Goal: Transaction & Acquisition: Purchase product/service

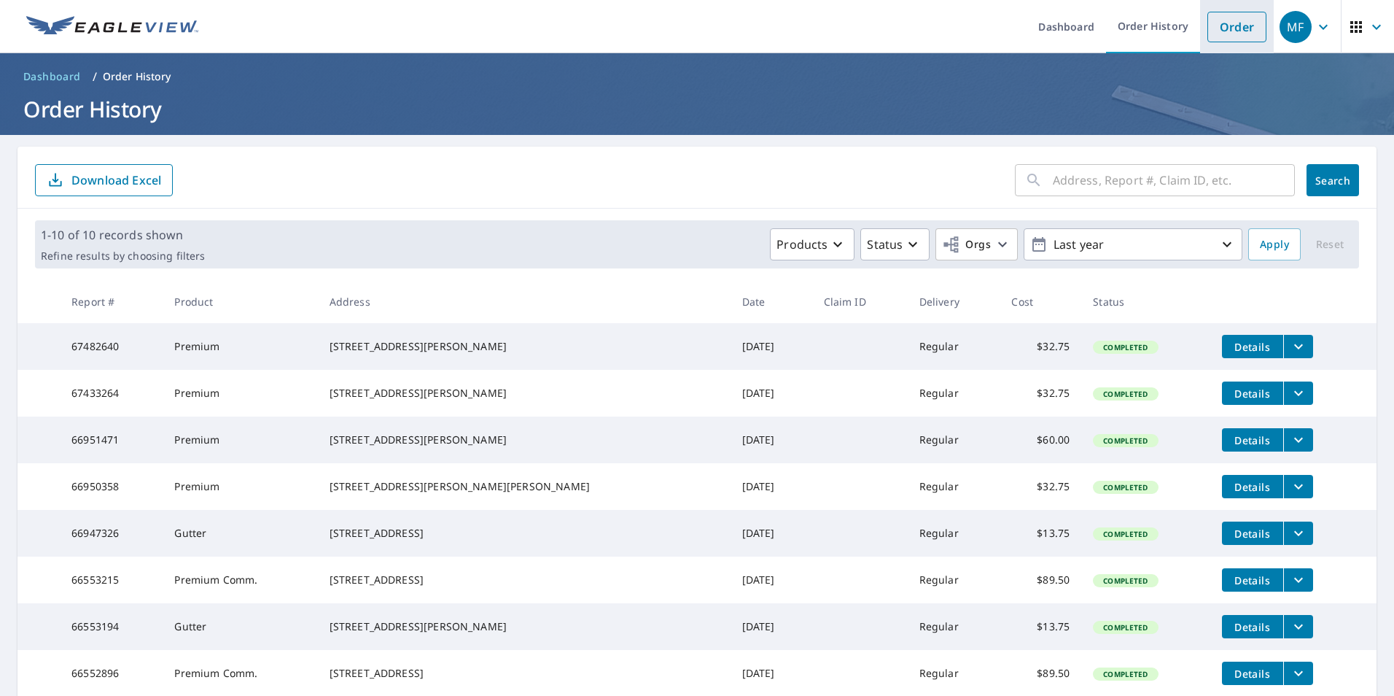
click at [1248, 40] on link "Order" at bounding box center [1237, 27] width 59 height 31
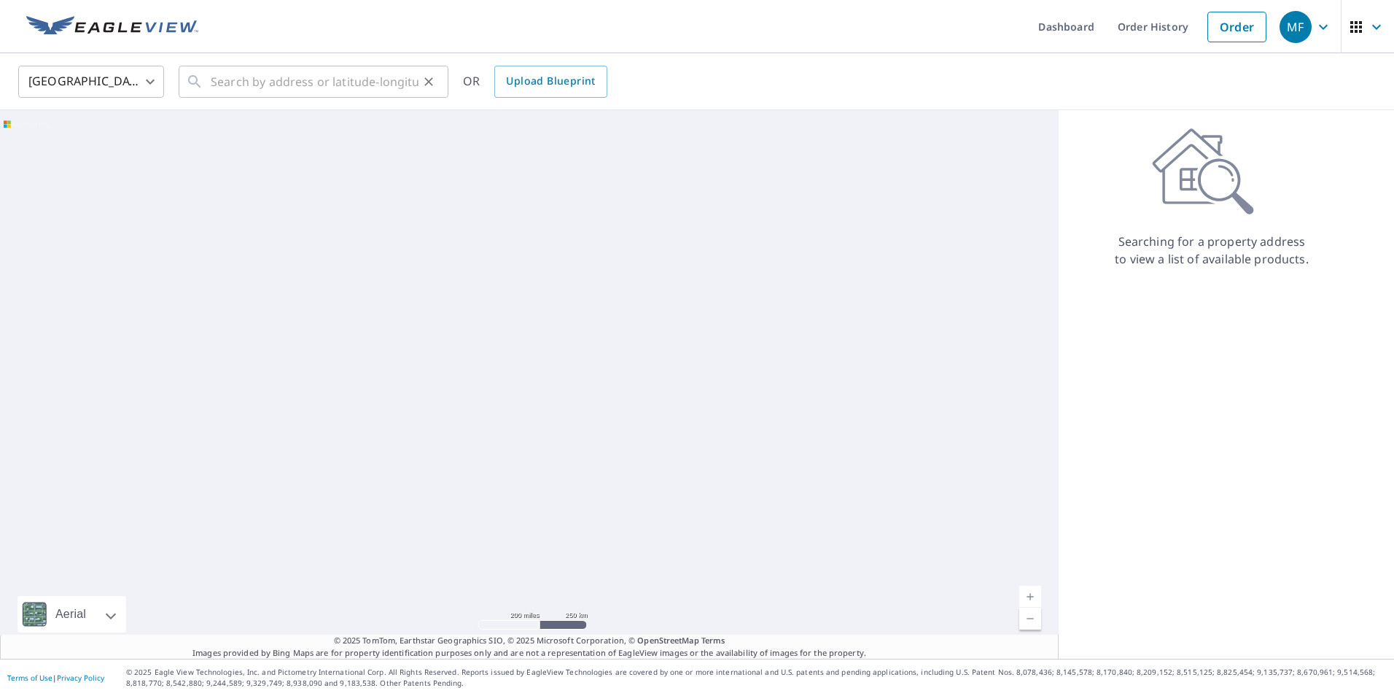
drag, startPoint x: 242, startPoint y: 46, endPoint x: 246, endPoint y: 74, distance: 28.7
click at [242, 46] on ul "Dashboard Order History Order" at bounding box center [740, 26] width 1067 height 53
click at [246, 74] on input "text" at bounding box center [315, 81] width 208 height 41
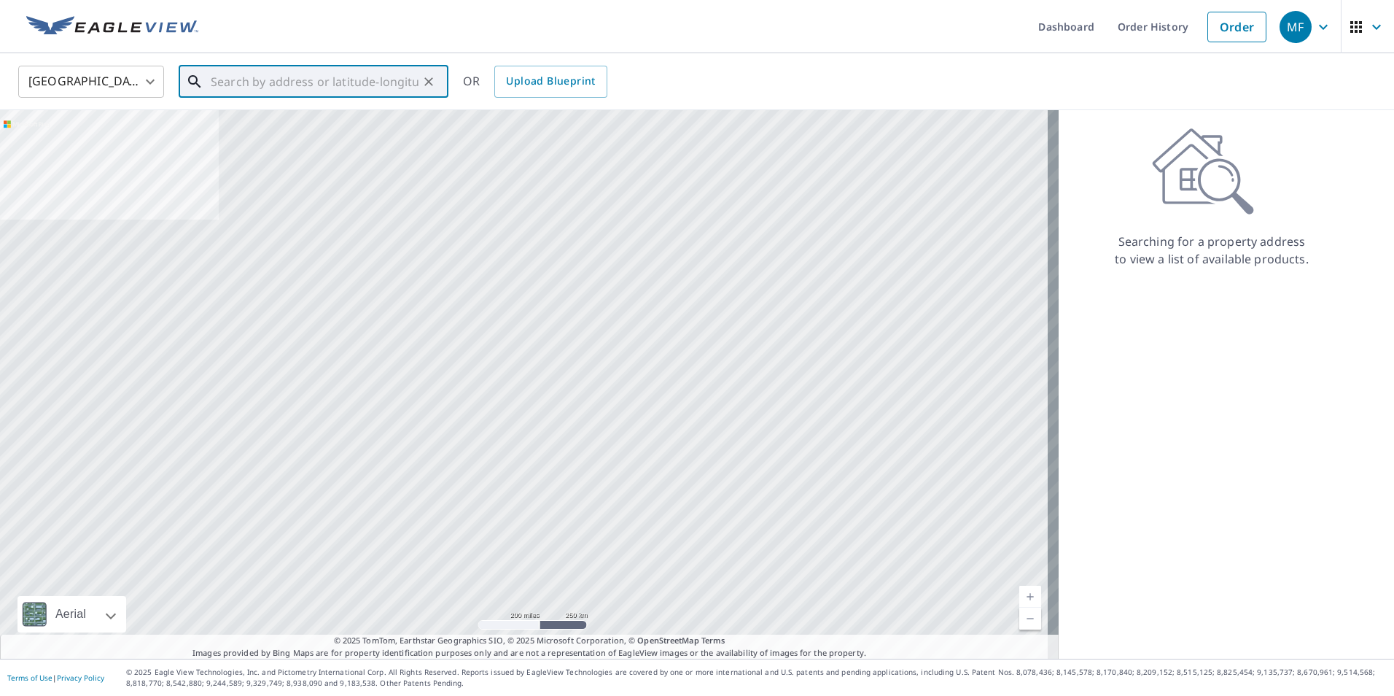
paste input "Chimney Cover Restoration"
type input "Chimney Cover Restoration"
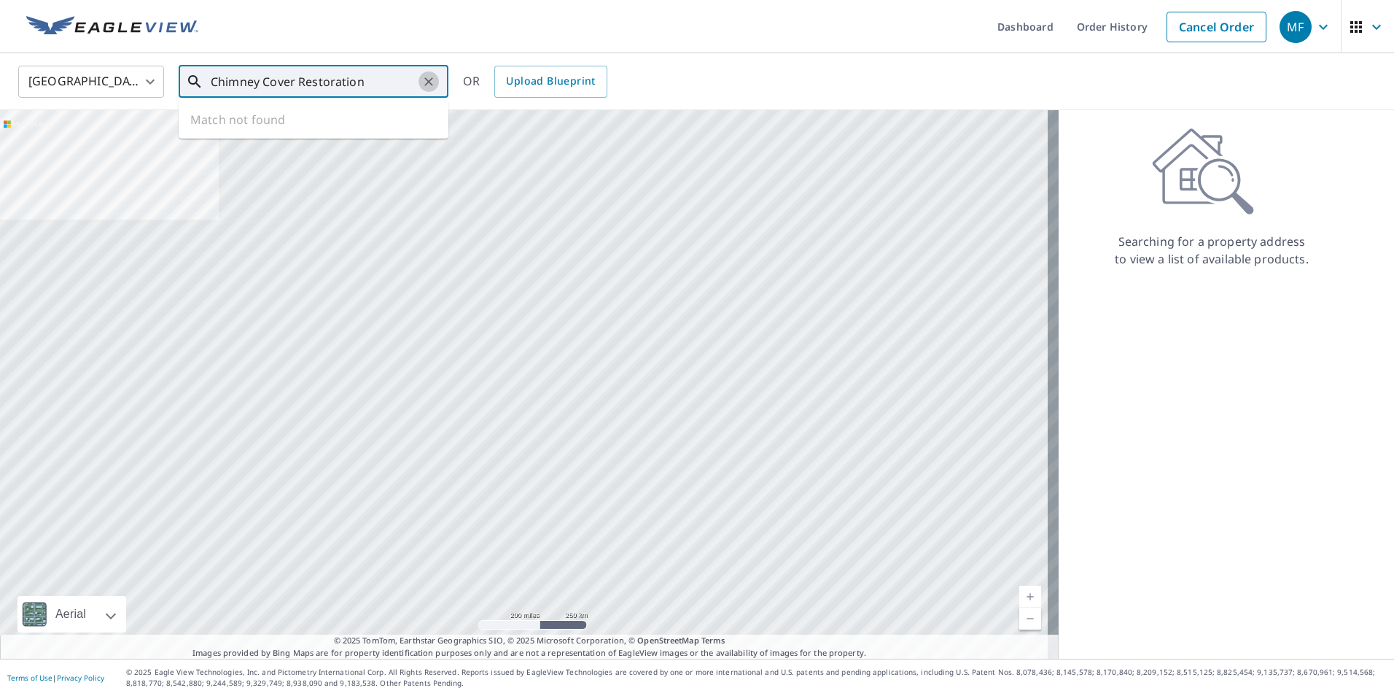
click at [430, 89] on button "Clear" at bounding box center [429, 81] width 20 height 20
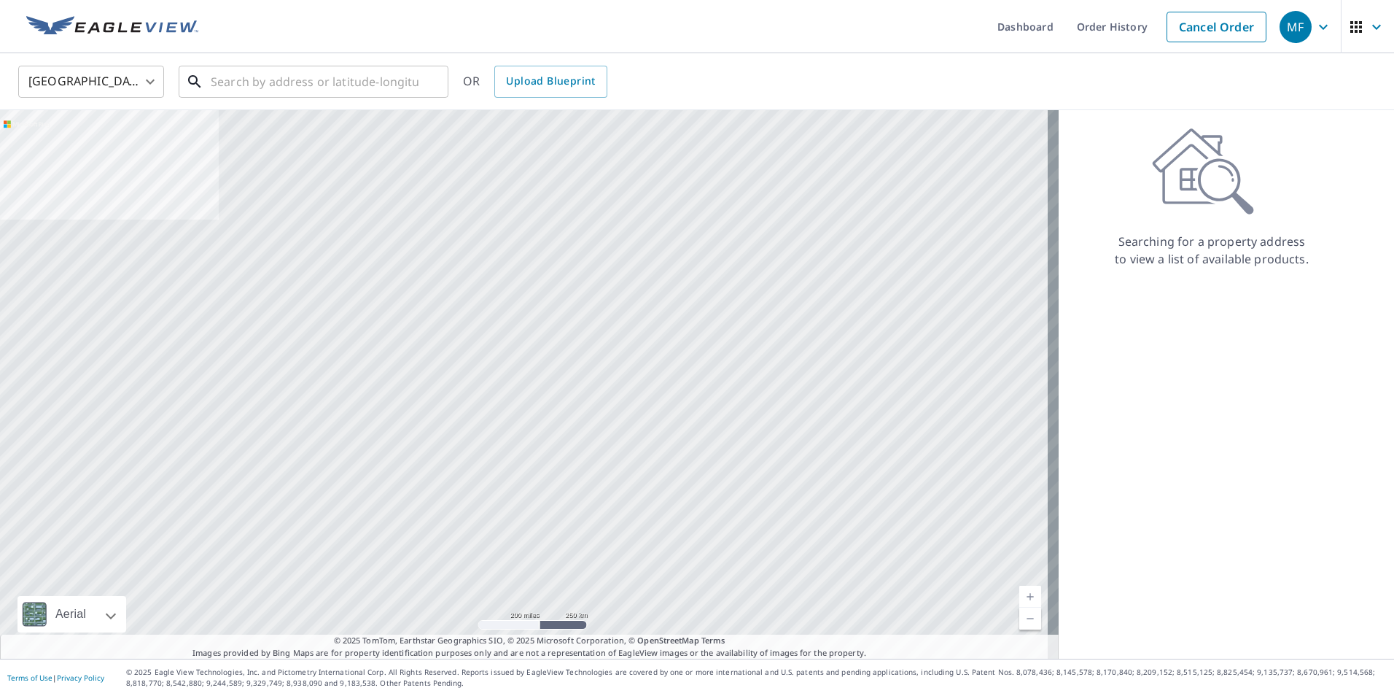
drag, startPoint x: 384, startPoint y: 58, endPoint x: 358, endPoint y: 96, distance: 45.7
click at [358, 96] on input "text" at bounding box center [315, 81] width 208 height 41
paste input "261 Andover Dr, Powell, OH 43065"
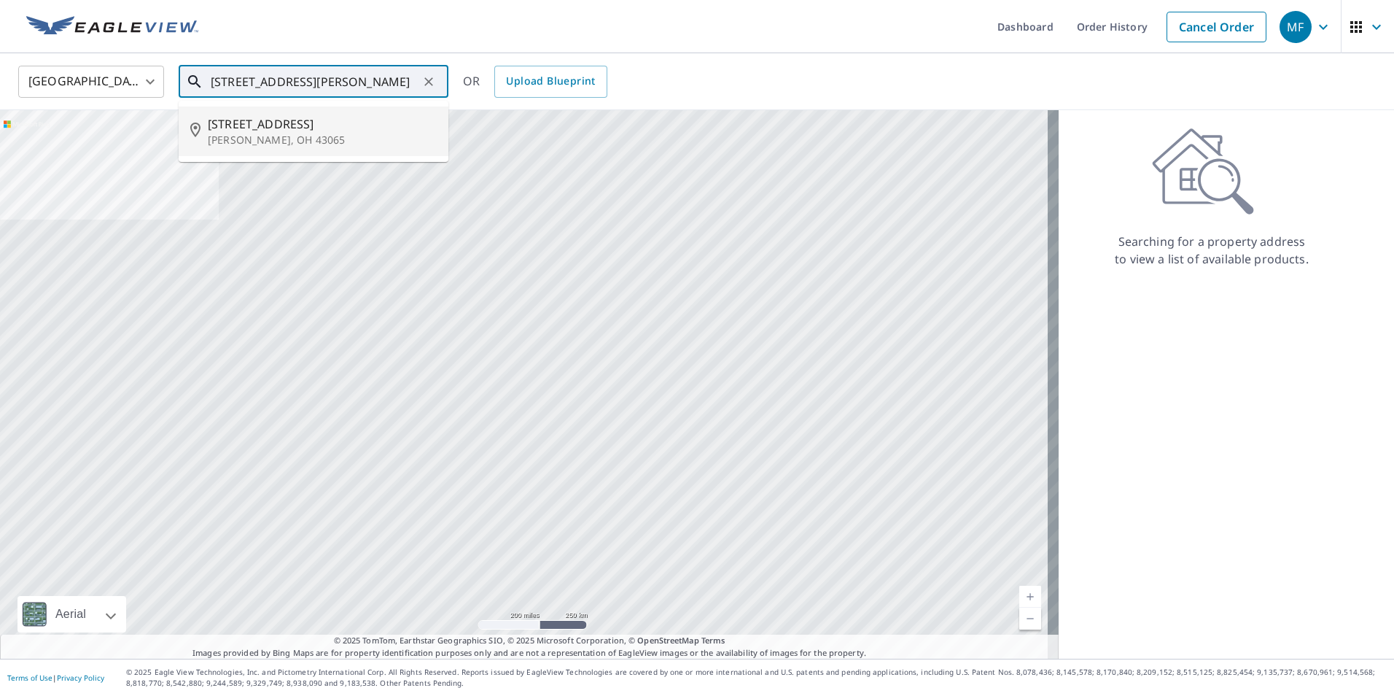
click at [337, 133] on p "Powell, OH 43065" at bounding box center [322, 140] width 229 height 15
type input "261 Andover Dr Powell, OH 43065"
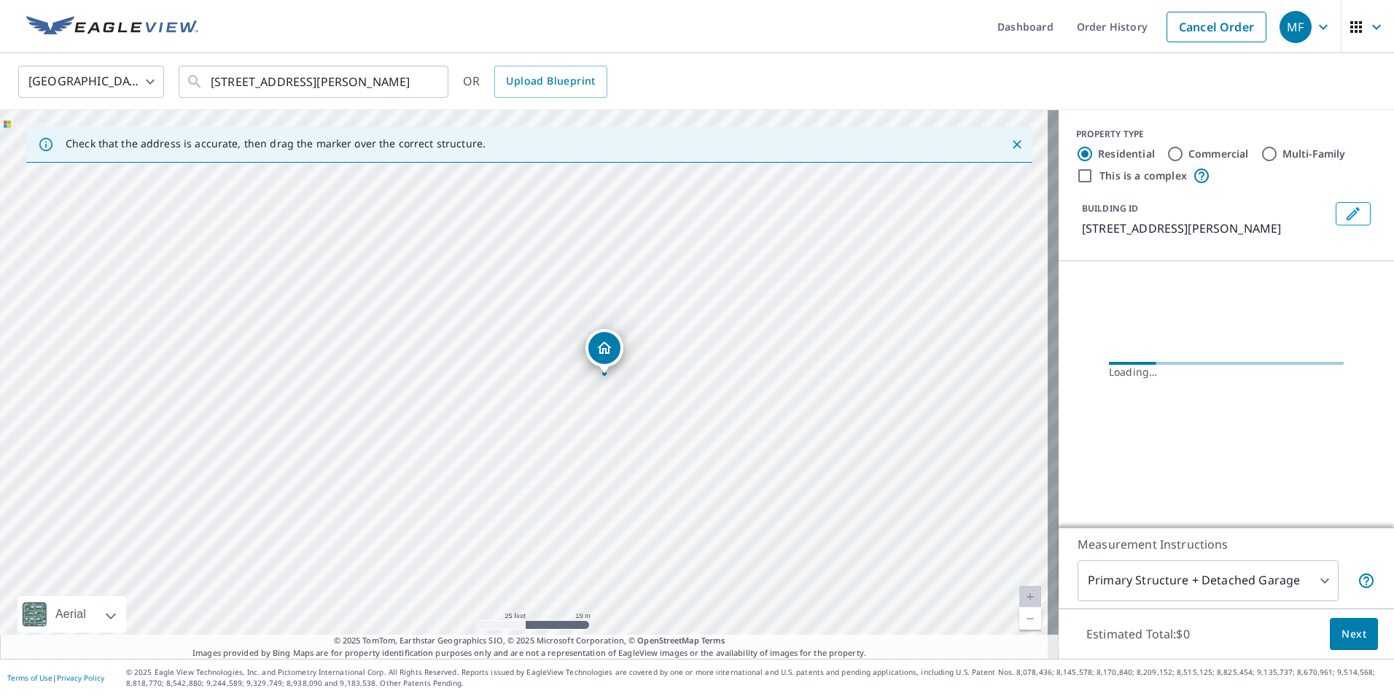
drag, startPoint x: 639, startPoint y: 357, endPoint x: 589, endPoint y: 404, distance: 68.6
click at [589, 404] on div "261 Andover Dr Powell, OH 43065" at bounding box center [529, 384] width 1059 height 548
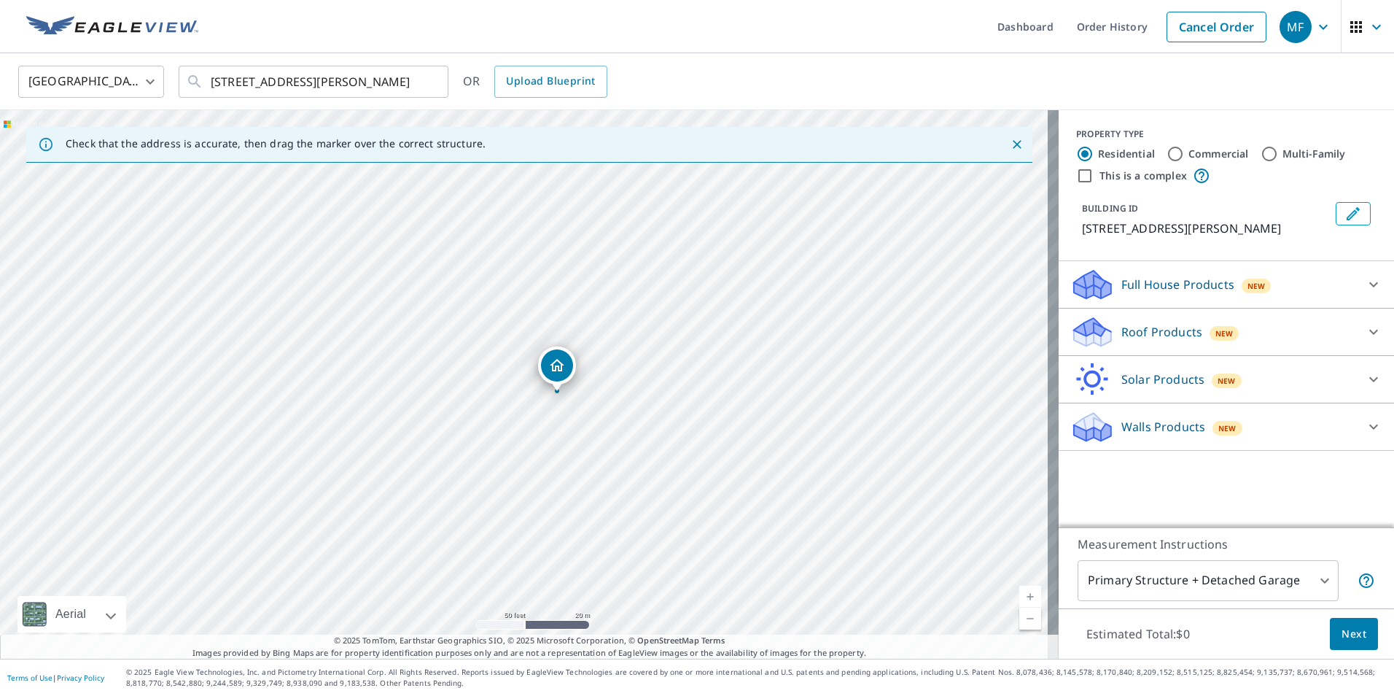
click at [1151, 325] on p "Roof Products" at bounding box center [1162, 332] width 81 height 18
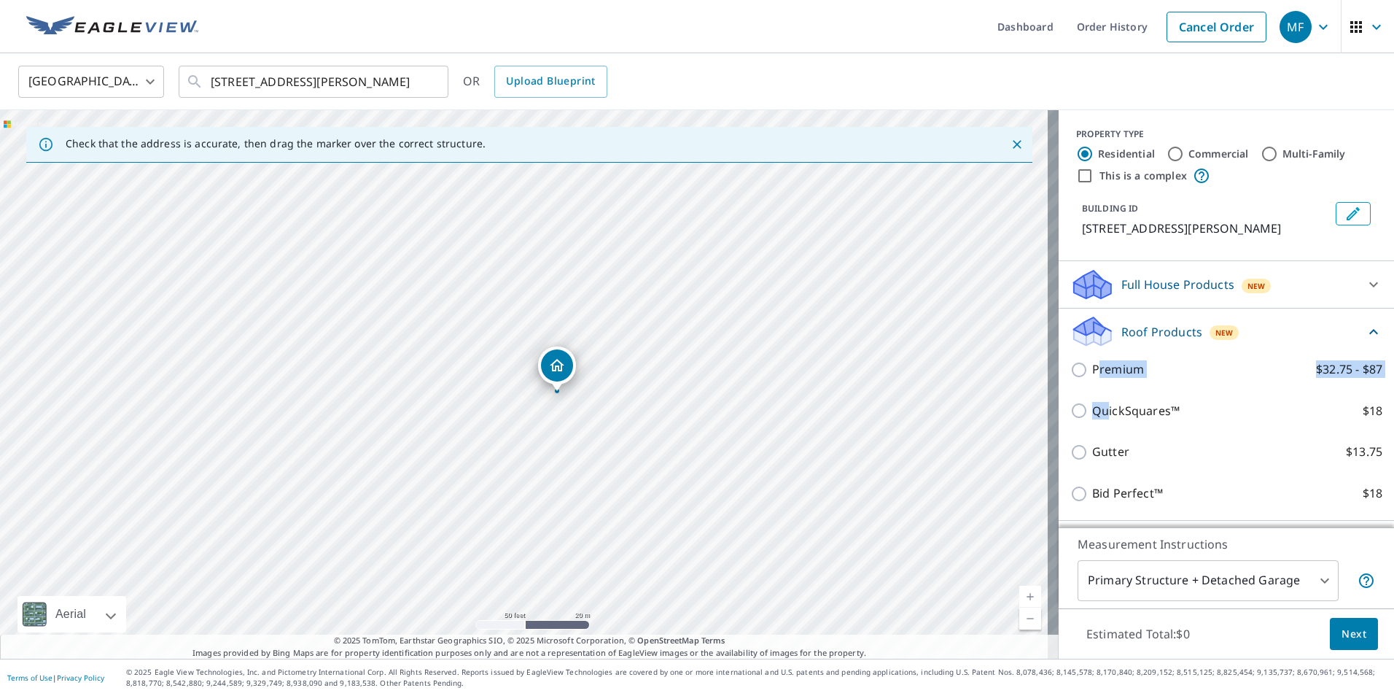
drag, startPoint x: 1095, startPoint y: 412, endPoint x: 1091, endPoint y: 373, distance: 39.5
click at [1091, 373] on div "Premium $32.75 - $87 QuickSquares™ $18 Gutter $13.75 Bid Perfect™ $18" at bounding box center [1226, 432] width 312 height 166
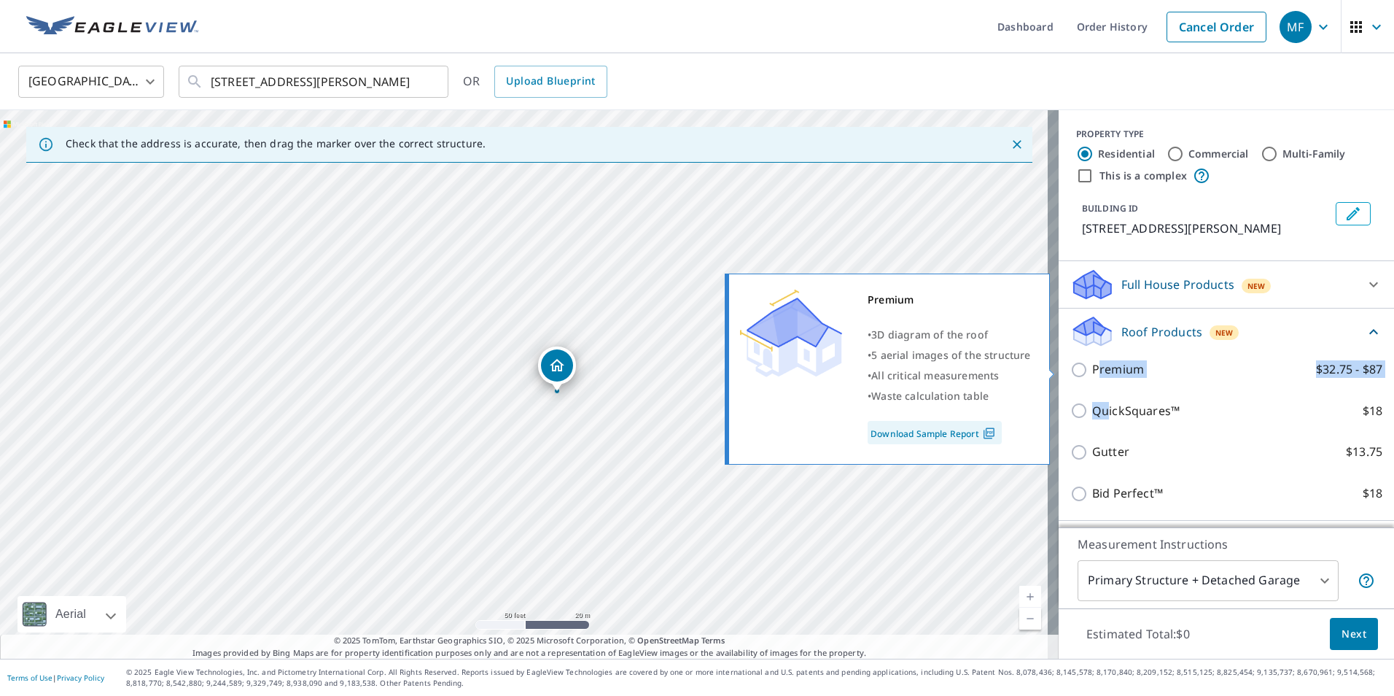
click at [1092, 370] on p "Premium" at bounding box center [1118, 369] width 52 height 18
click at [1091, 370] on input "Premium $32.75 - $87" at bounding box center [1081, 370] width 22 height 18
checkbox input "true"
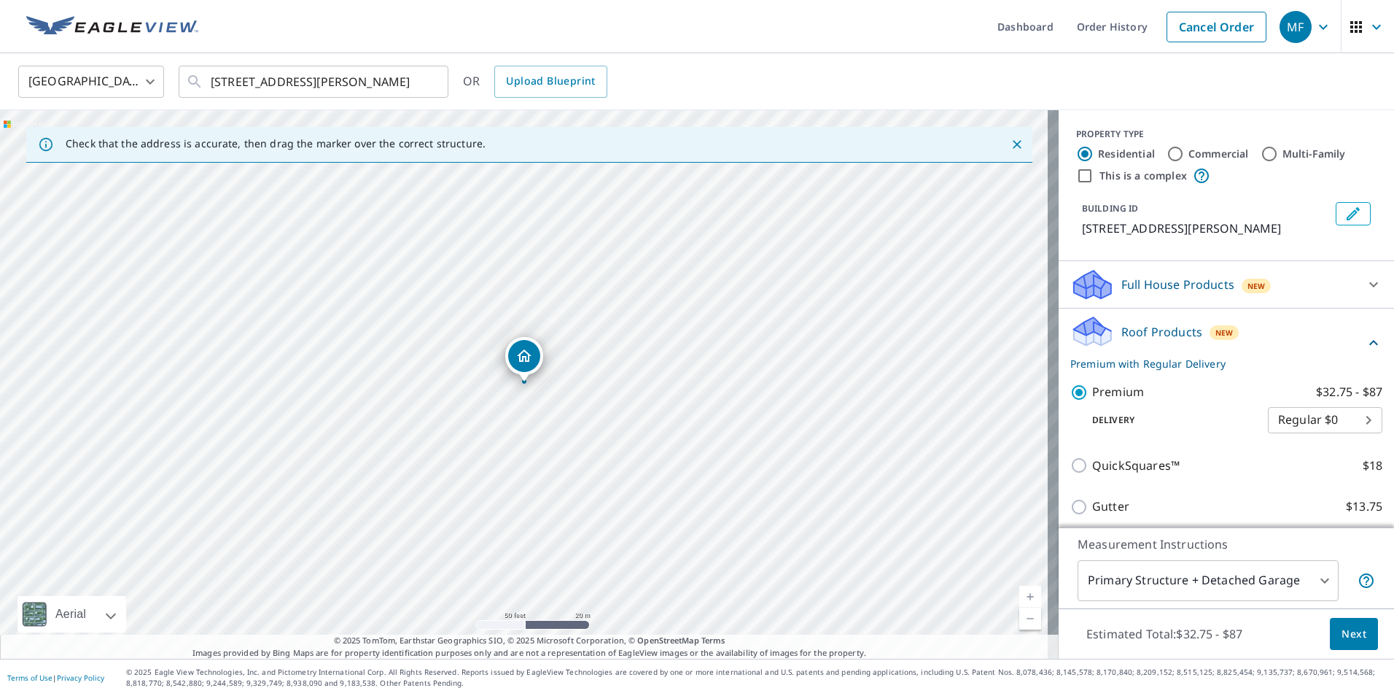
click at [1358, 630] on button "Next" at bounding box center [1354, 634] width 48 height 33
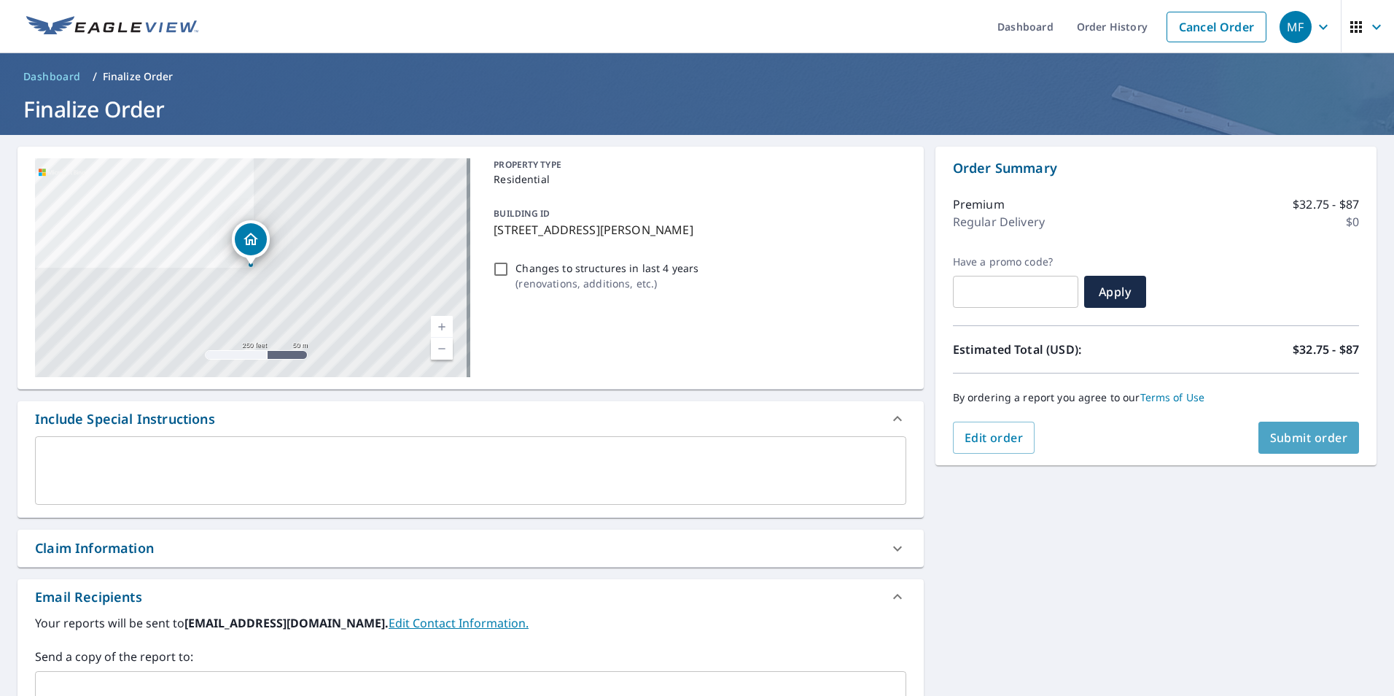
click at [1293, 433] on span "Submit order" at bounding box center [1309, 438] width 78 height 16
